Goal: Use online tool/utility: Use online tool/utility

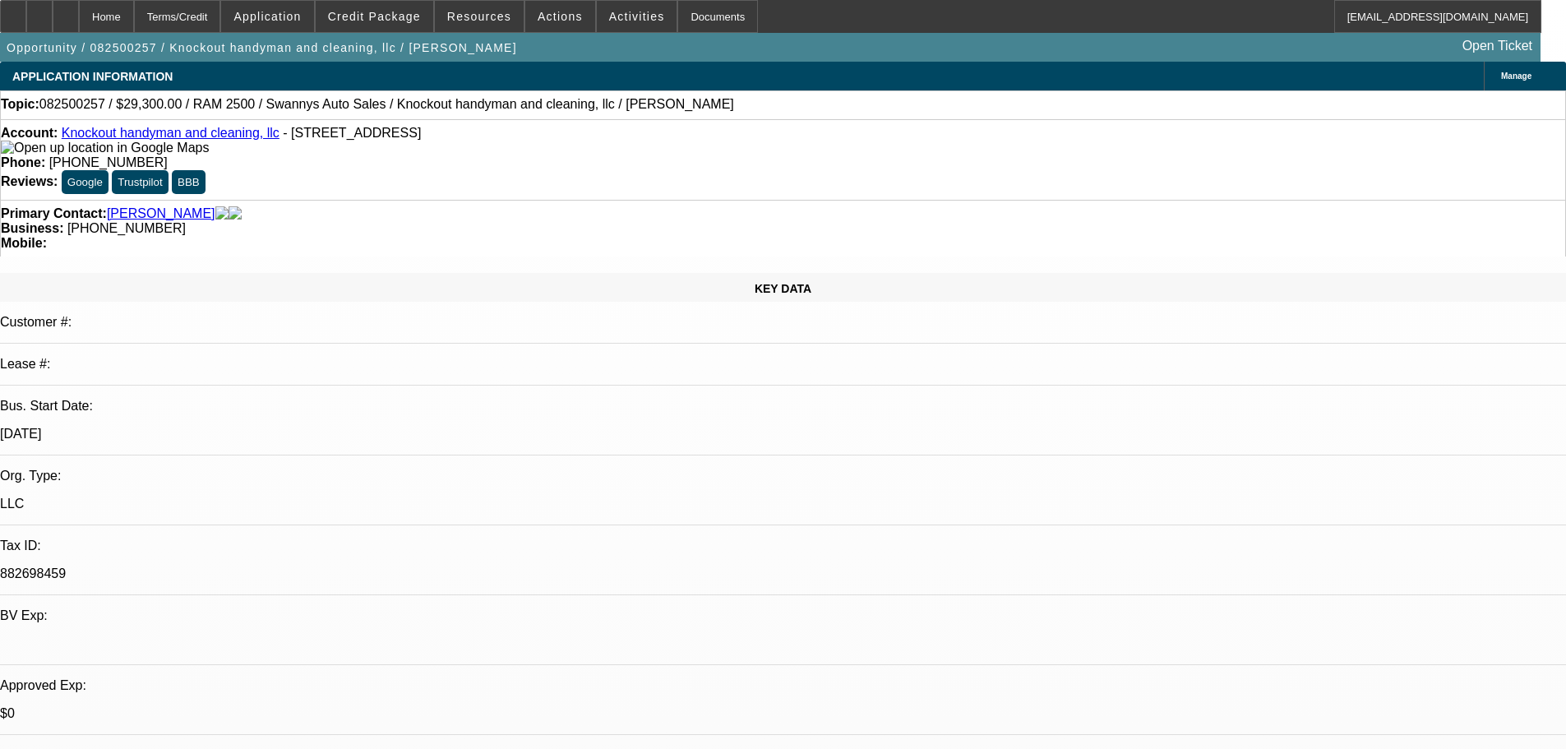
select select "0"
select select "2"
select select "0.1"
select select "4"
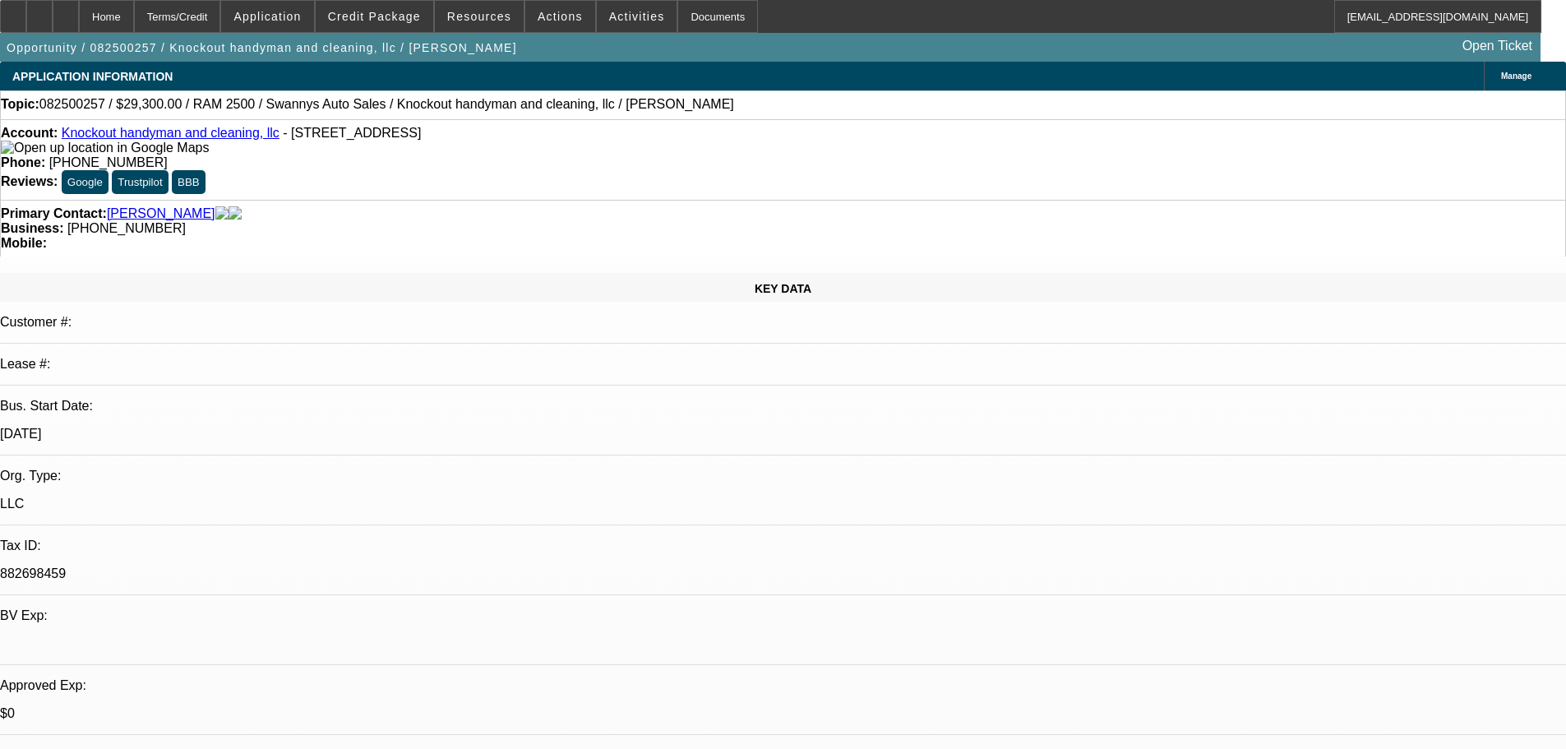
select select "0"
select select "2"
select select "0.1"
select select "4"
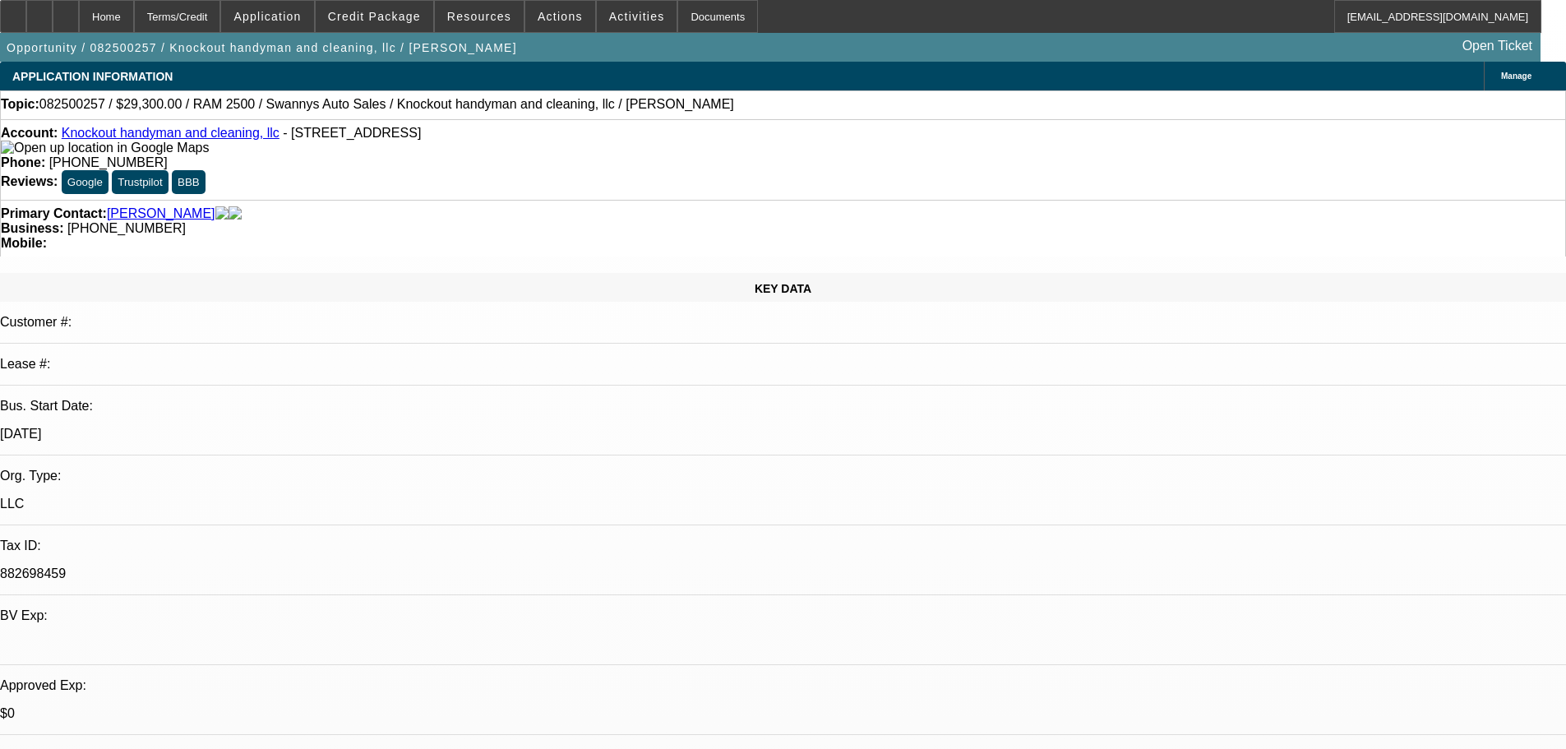
select select "0"
select select "2"
select select "0.1"
select select "4"
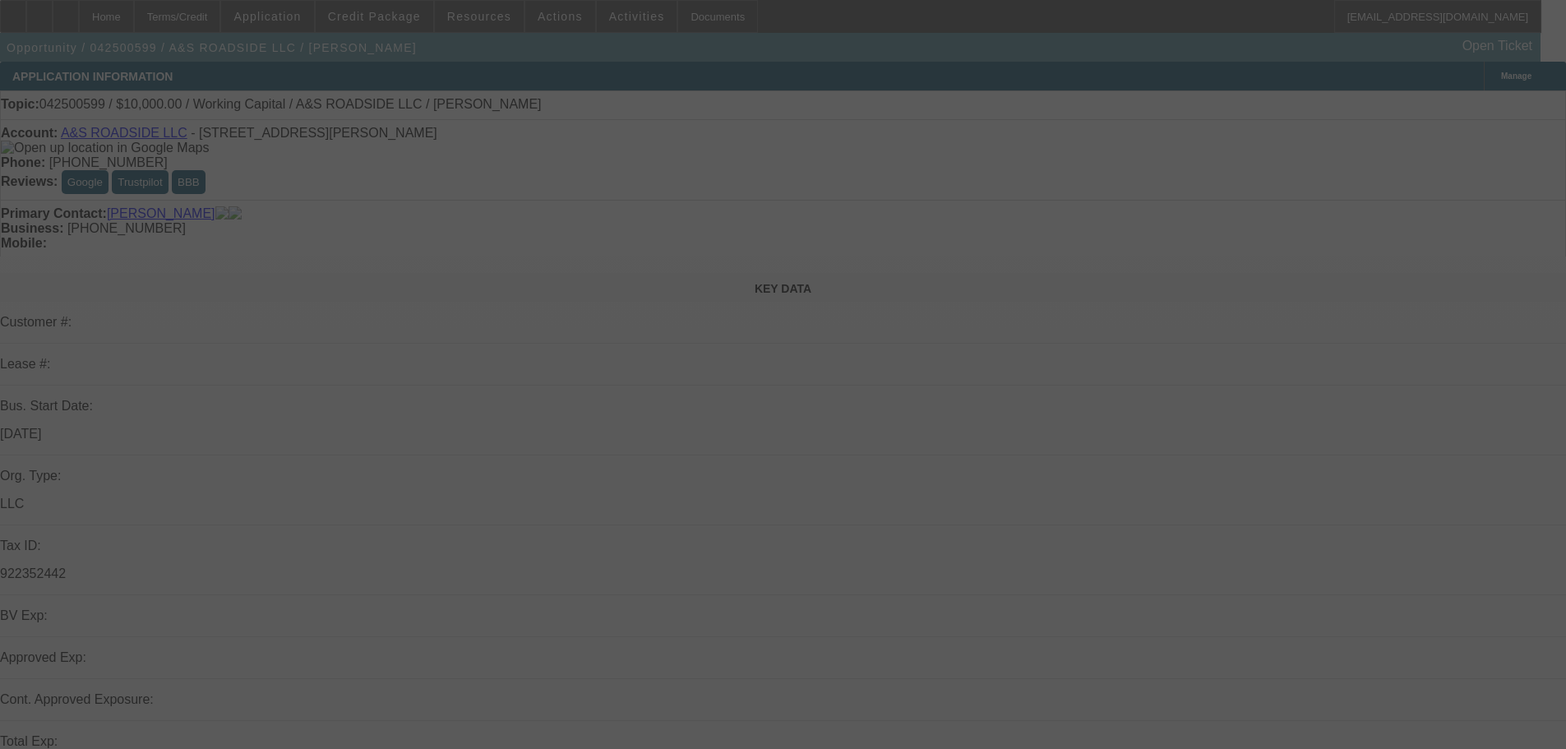
select select "0"
select select "2"
select select "0.1"
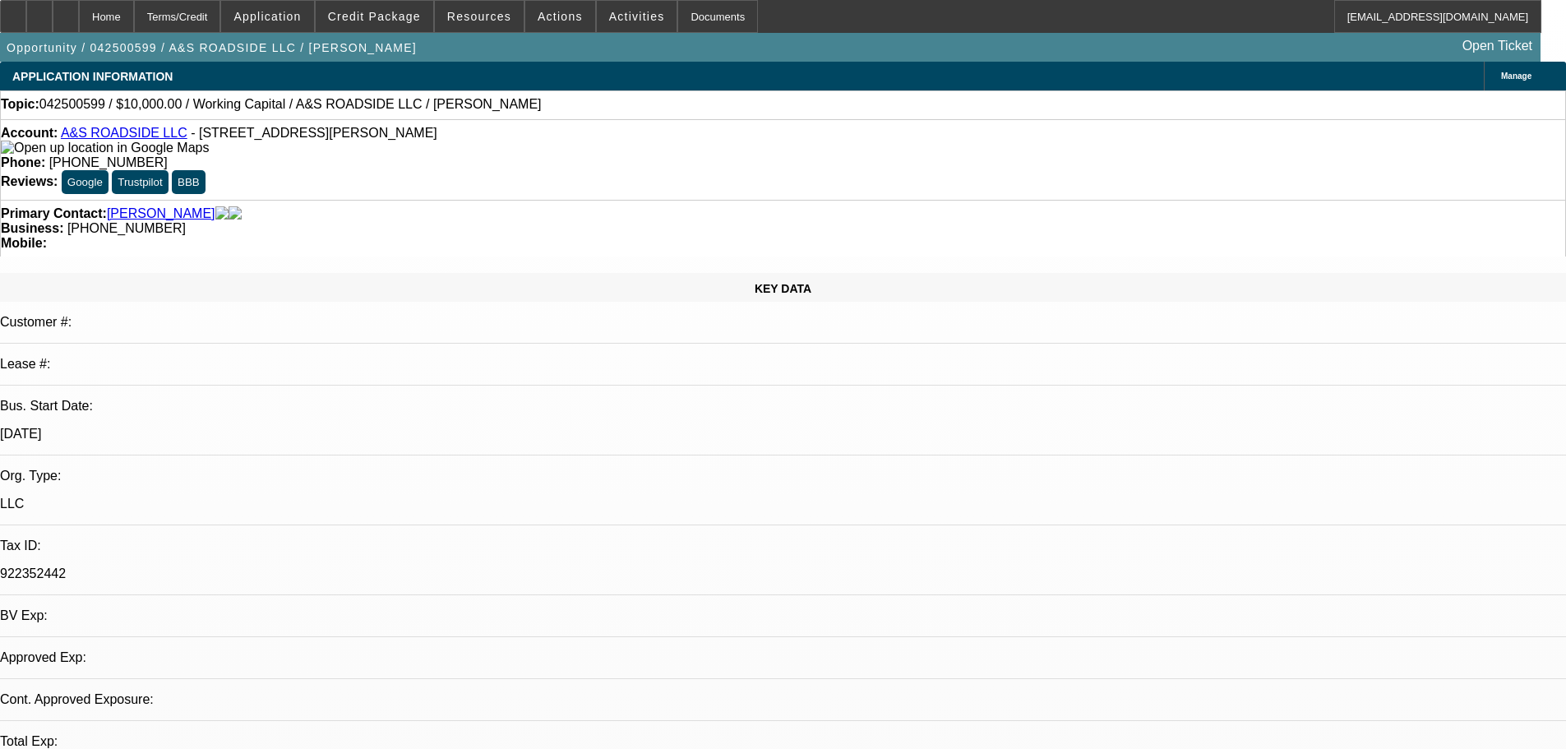
select select "1"
select select "2"
select select "4"
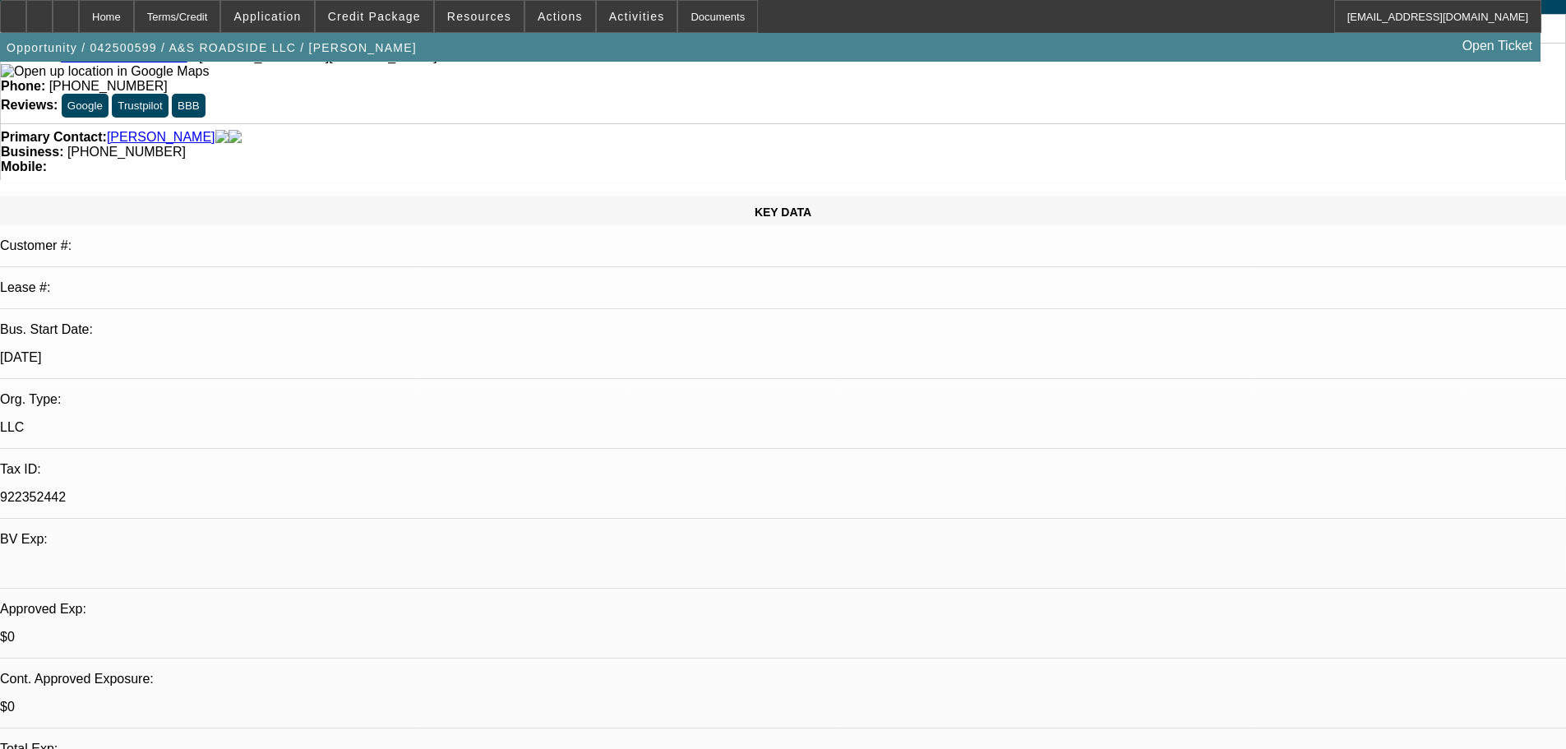
scroll to position [164, 0]
